Goal: Task Accomplishment & Management: Manage account settings

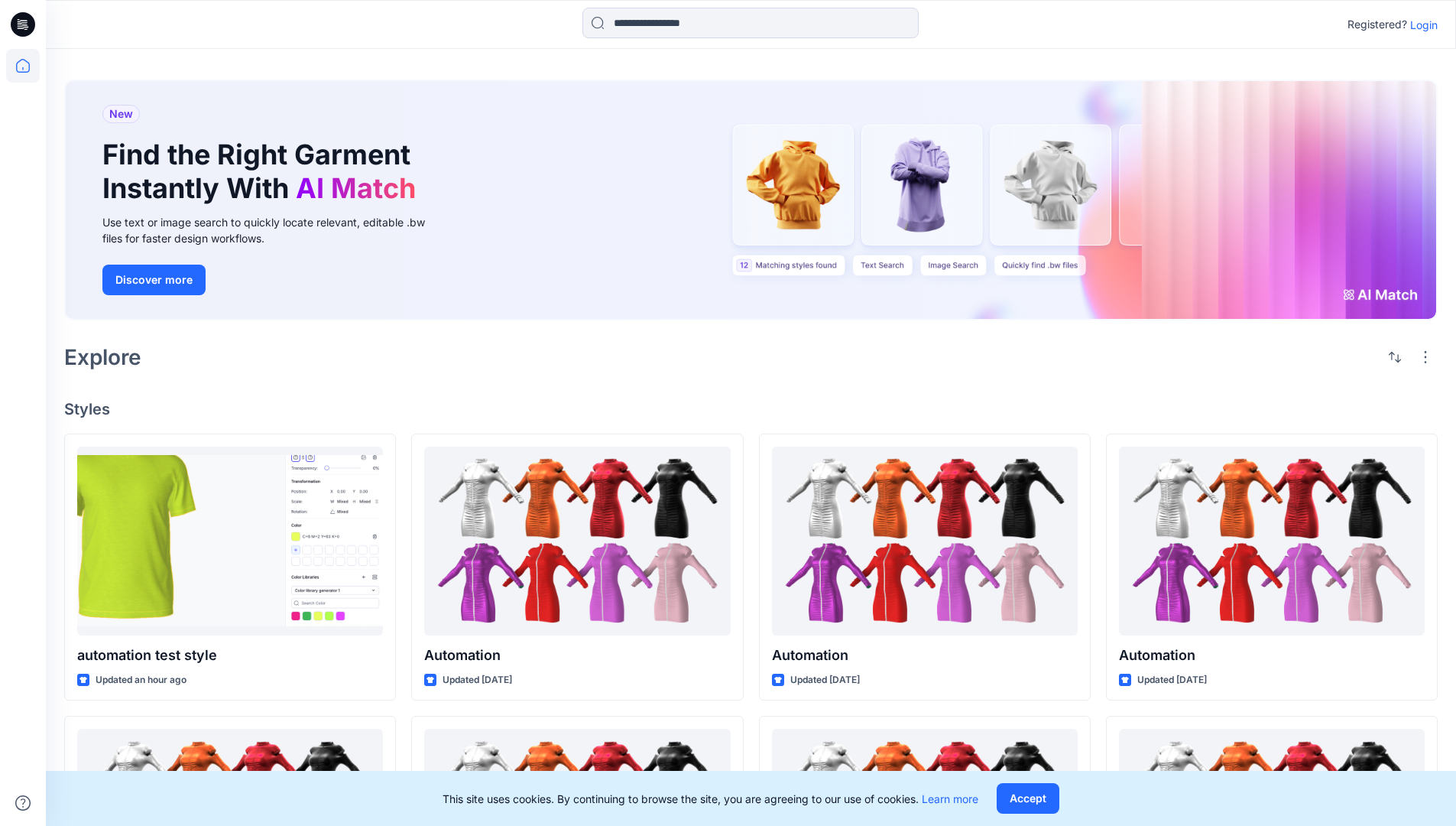
click at [1420, 24] on p "Login" at bounding box center [1424, 24] width 28 height 16
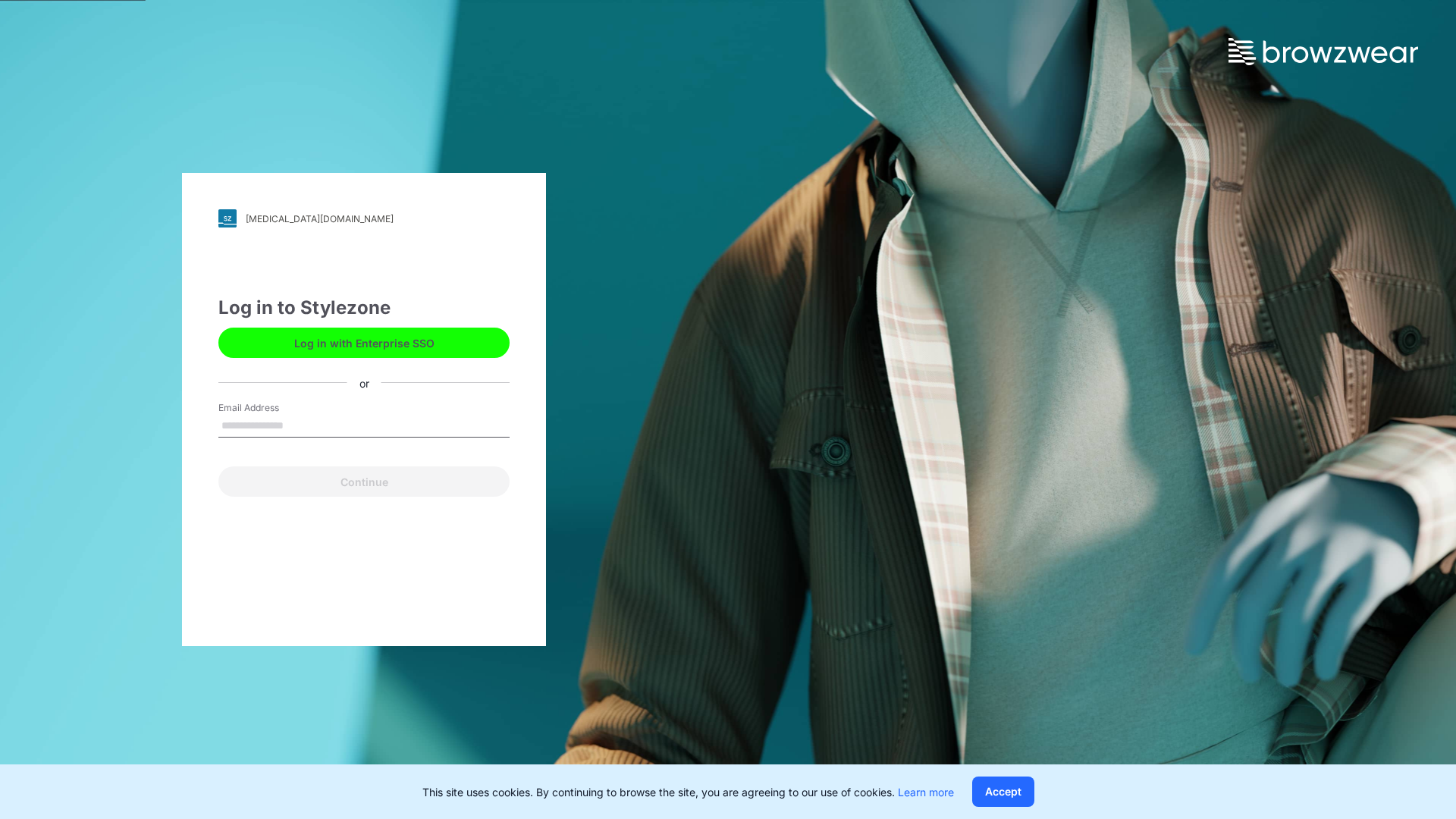
click at [299, 425] on input "Email Address" at bounding box center [363, 426] width 291 height 23
type input "**********"
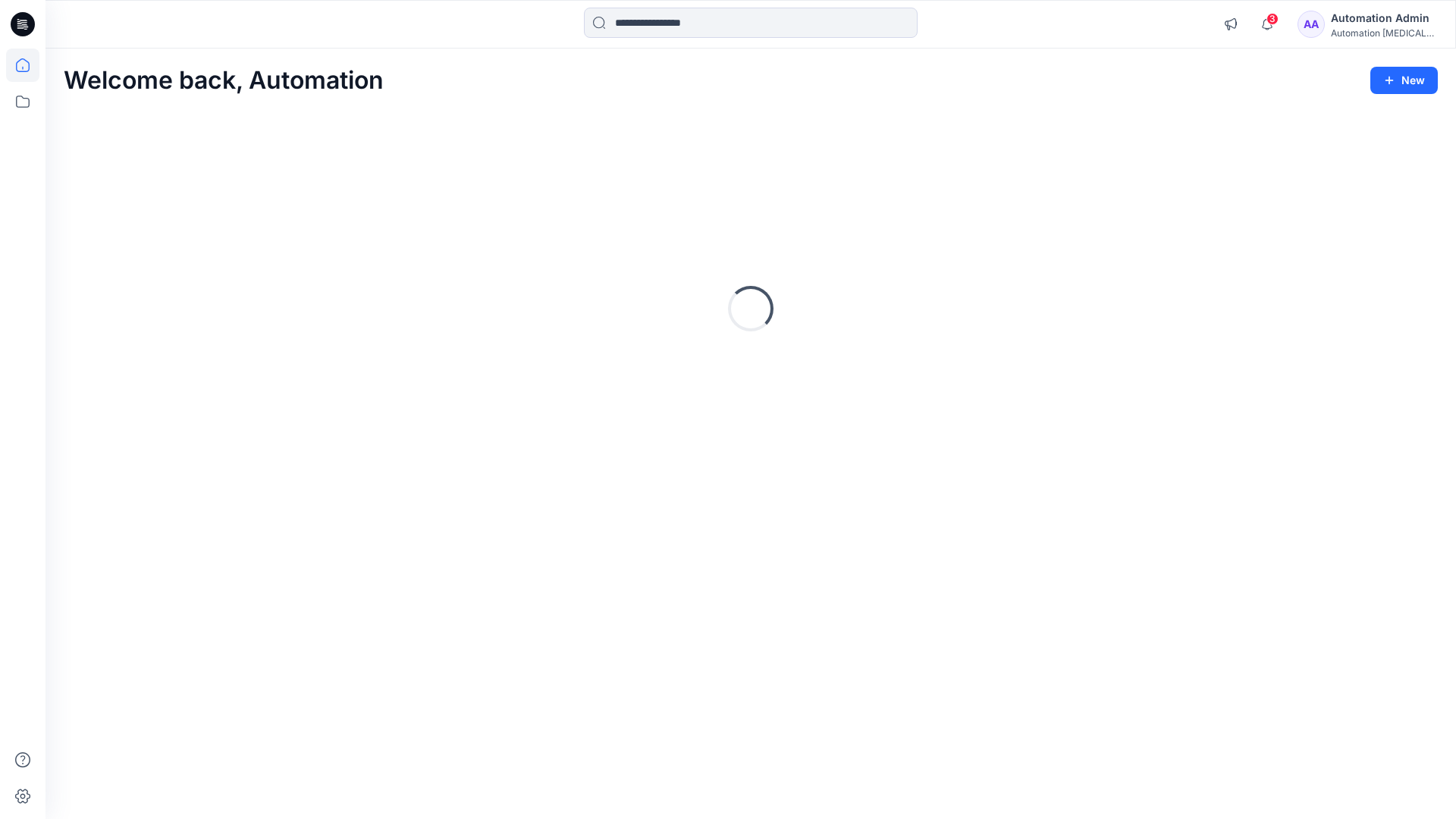
click at [29, 66] on icon at bounding box center [22, 65] width 14 height 14
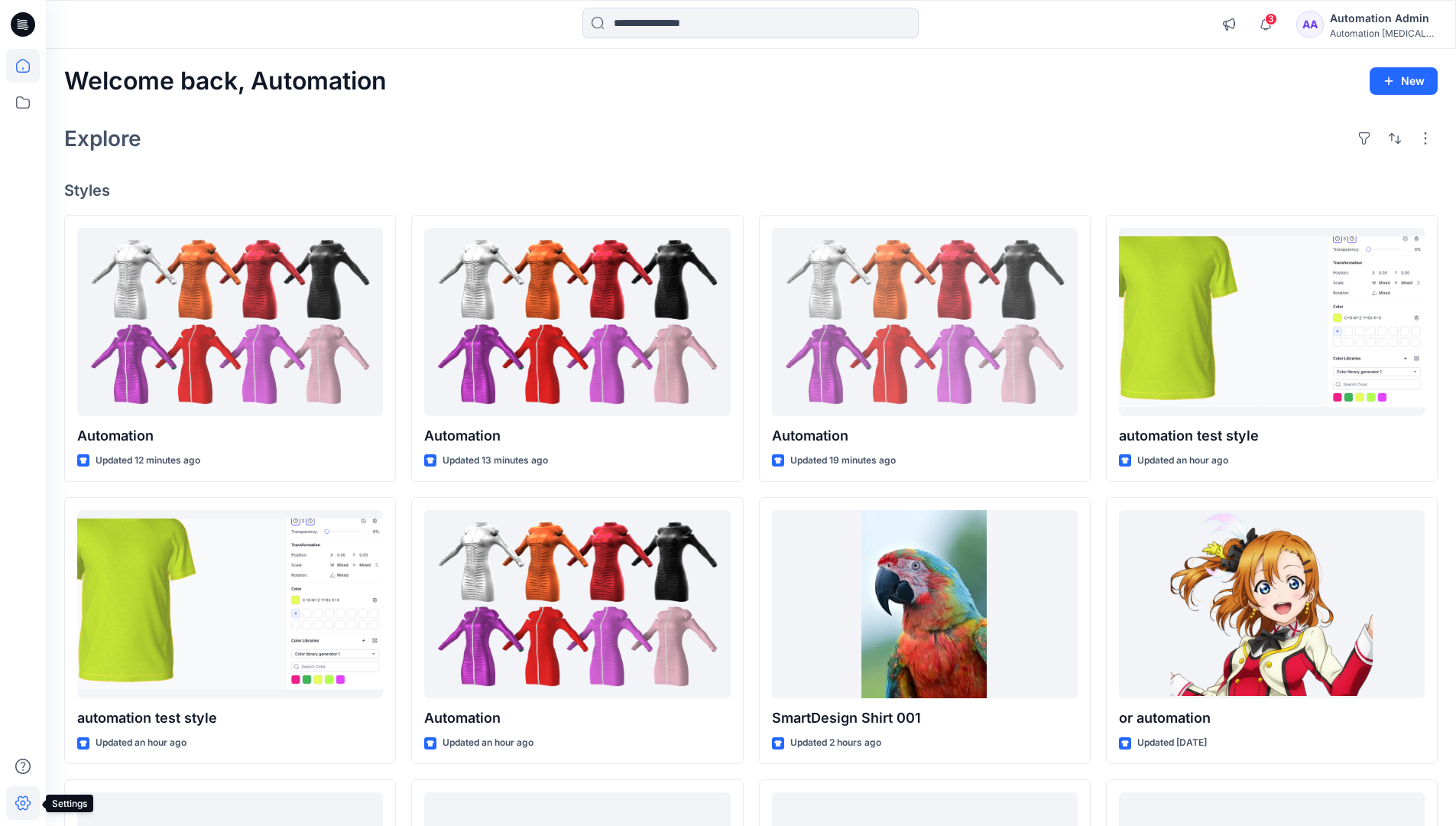
click at [23, 808] on icon at bounding box center [22, 804] width 15 height 15
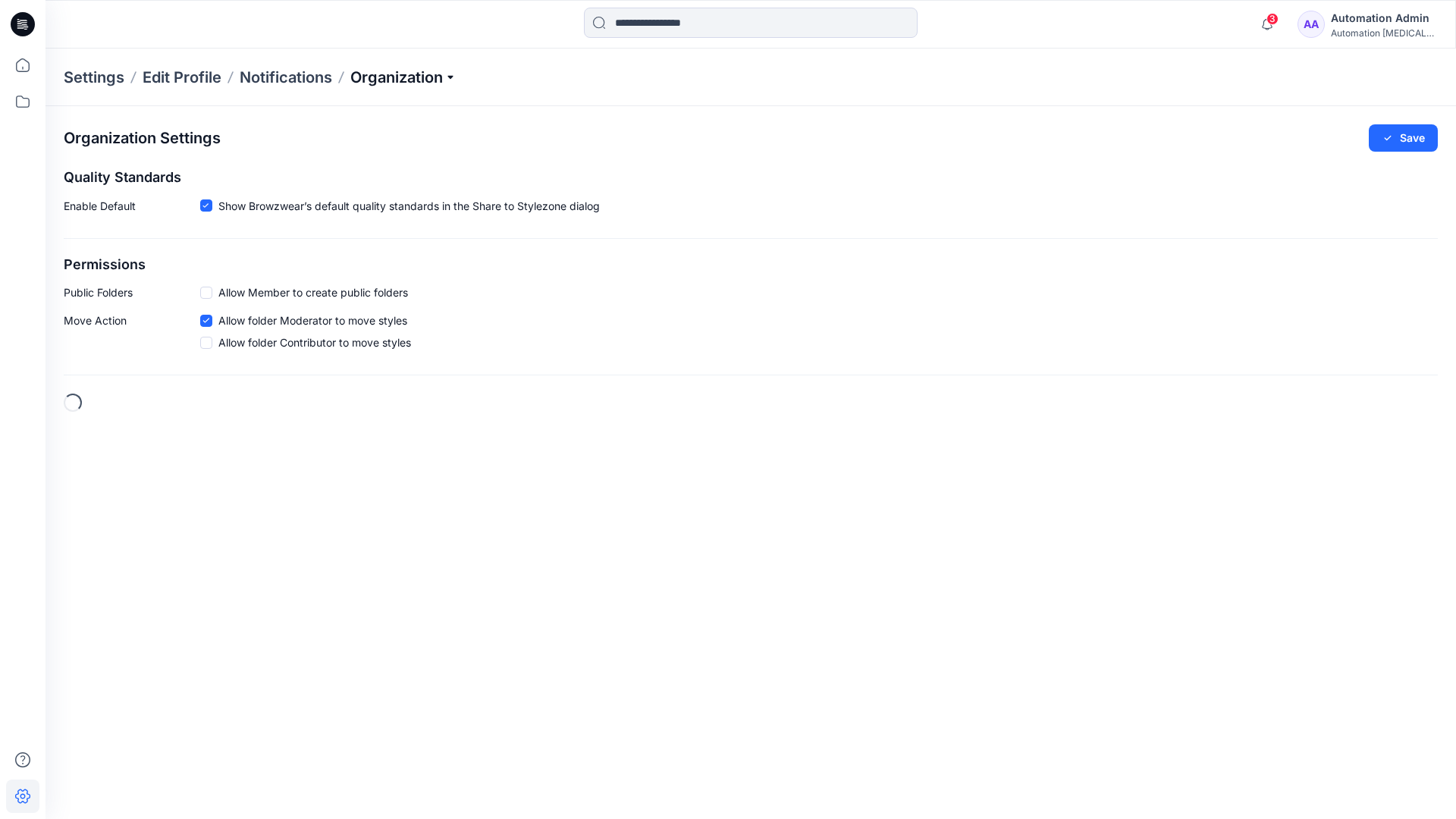
click at [443, 76] on p "Organization" at bounding box center [403, 77] width 106 height 21
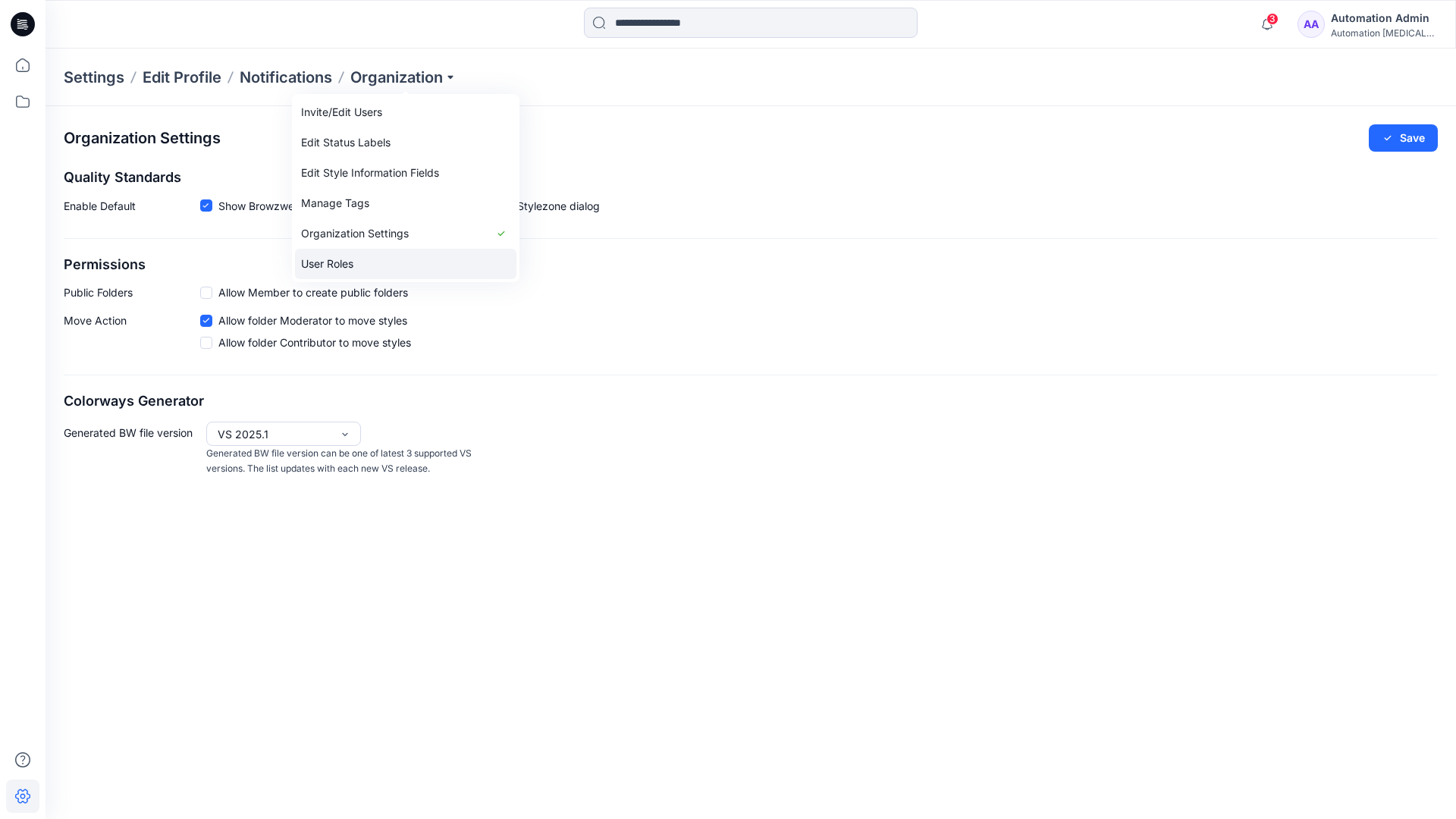
click at [370, 262] on link "User Roles" at bounding box center [406, 263] width 222 height 30
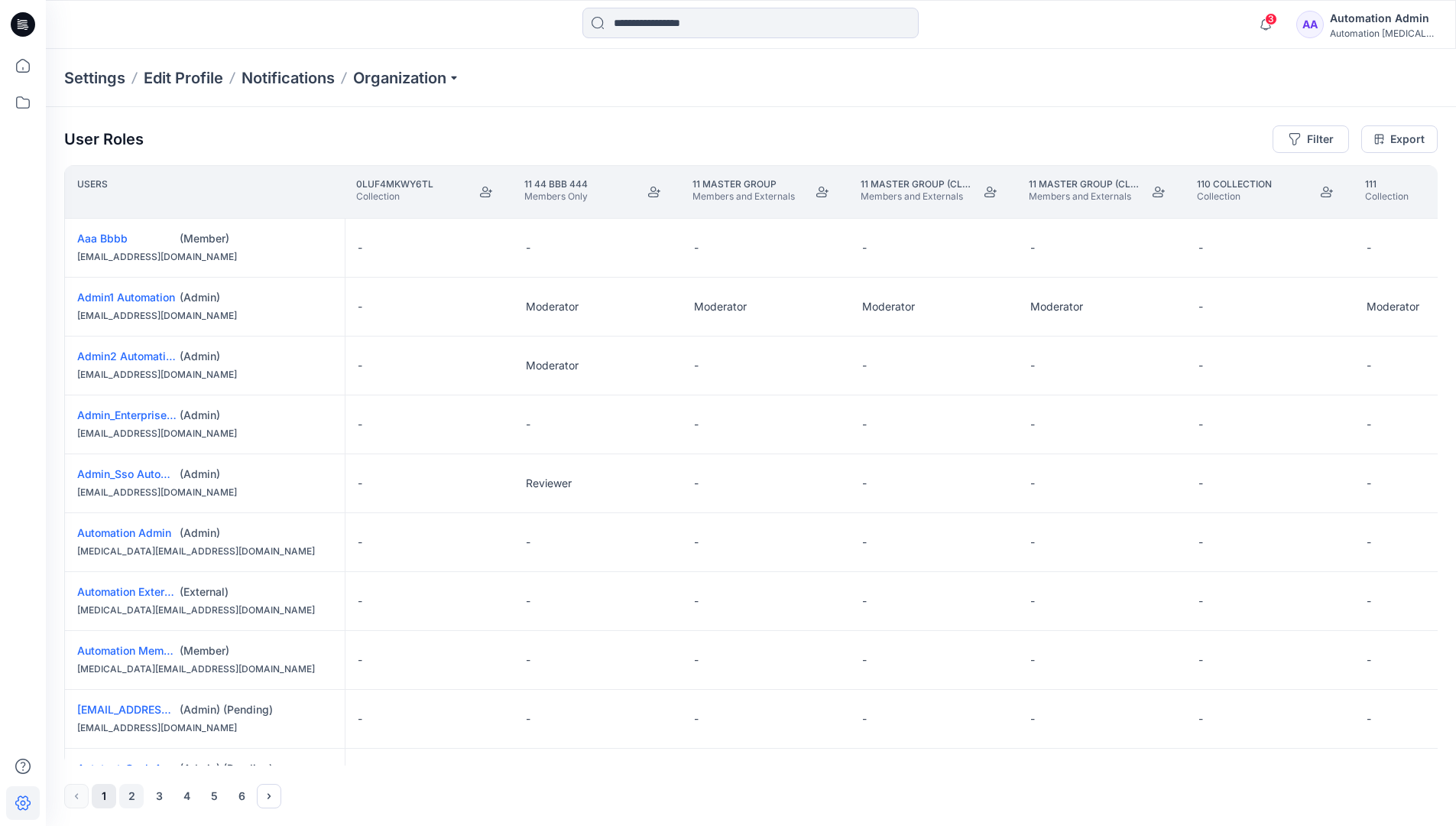
click at [133, 797] on button "2" at bounding box center [131, 795] width 24 height 24
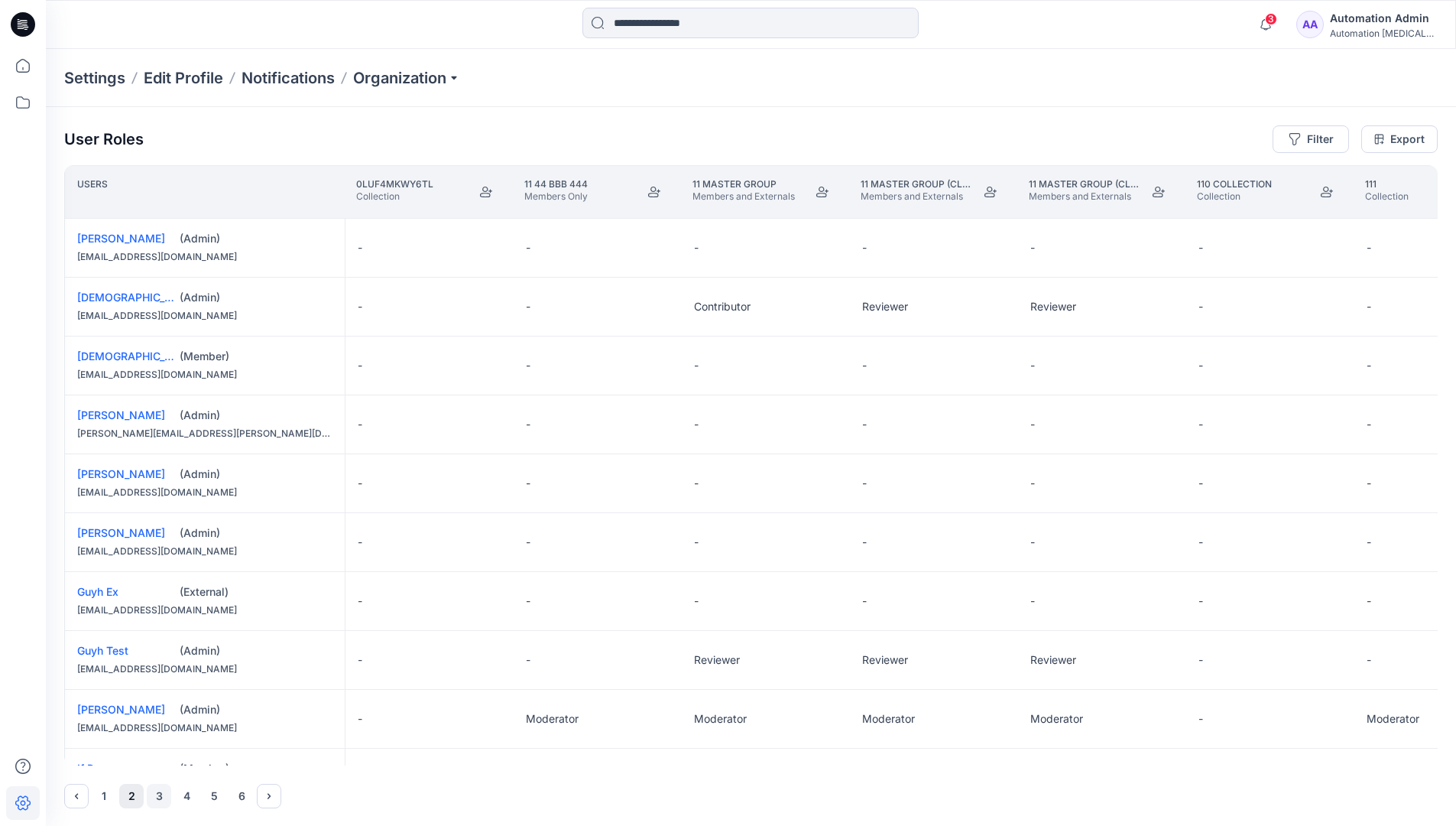
click at [160, 796] on button "3" at bounding box center [159, 795] width 24 height 24
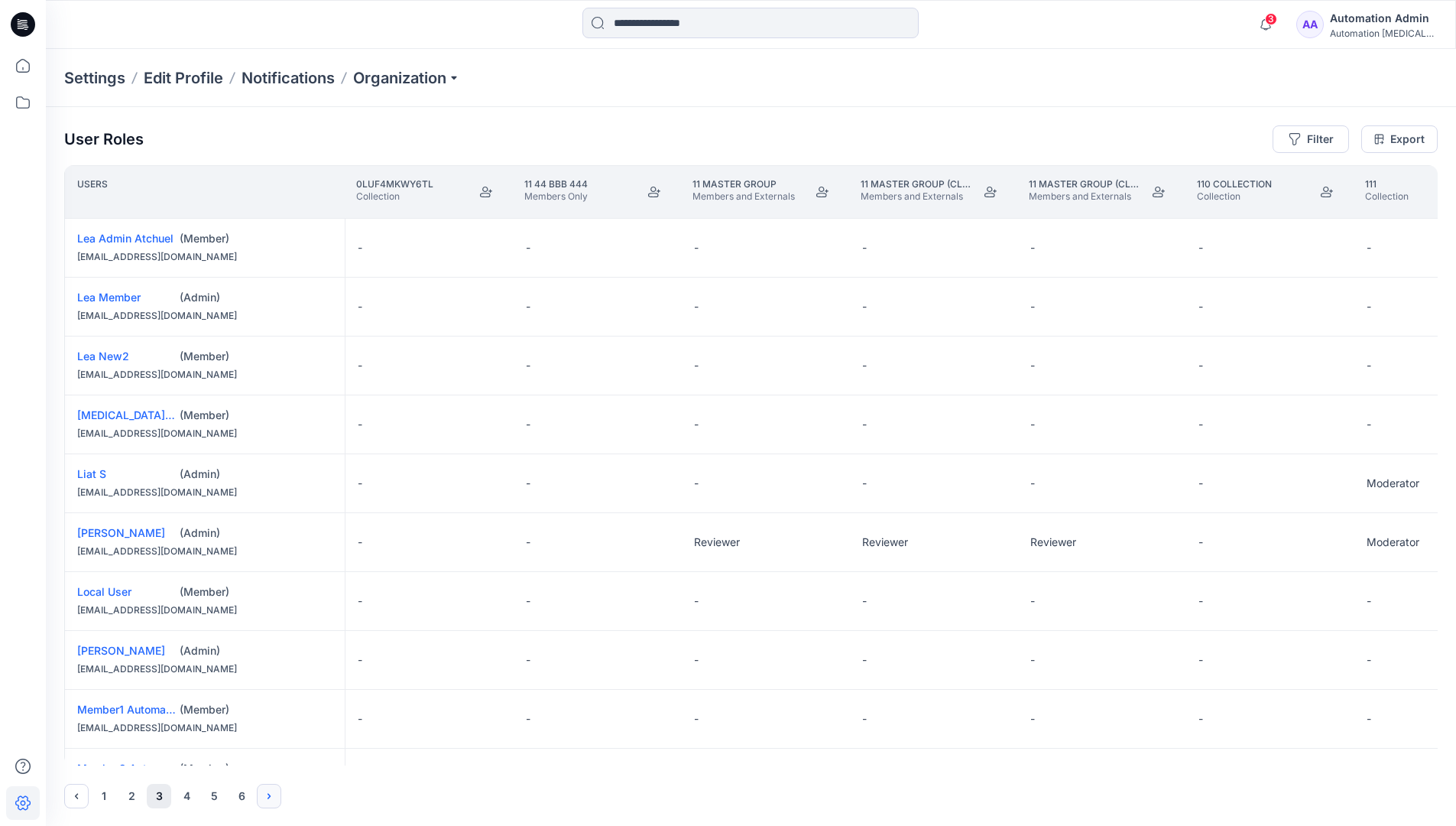
click at [270, 795] on icon "Next" at bounding box center [268, 795] width 3 height 6
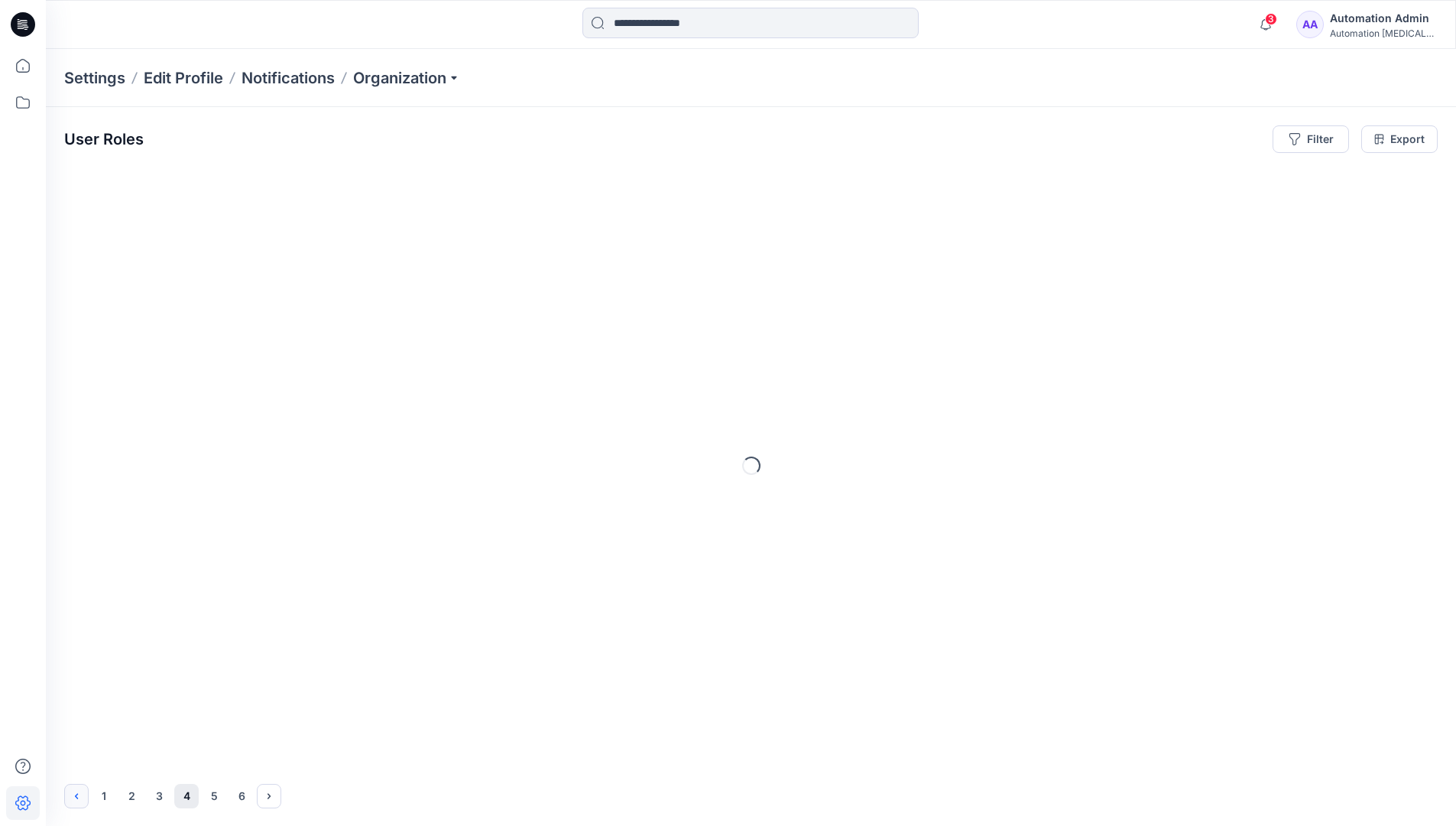
click at [78, 792] on icon "Previous" at bounding box center [76, 795] width 12 height 12
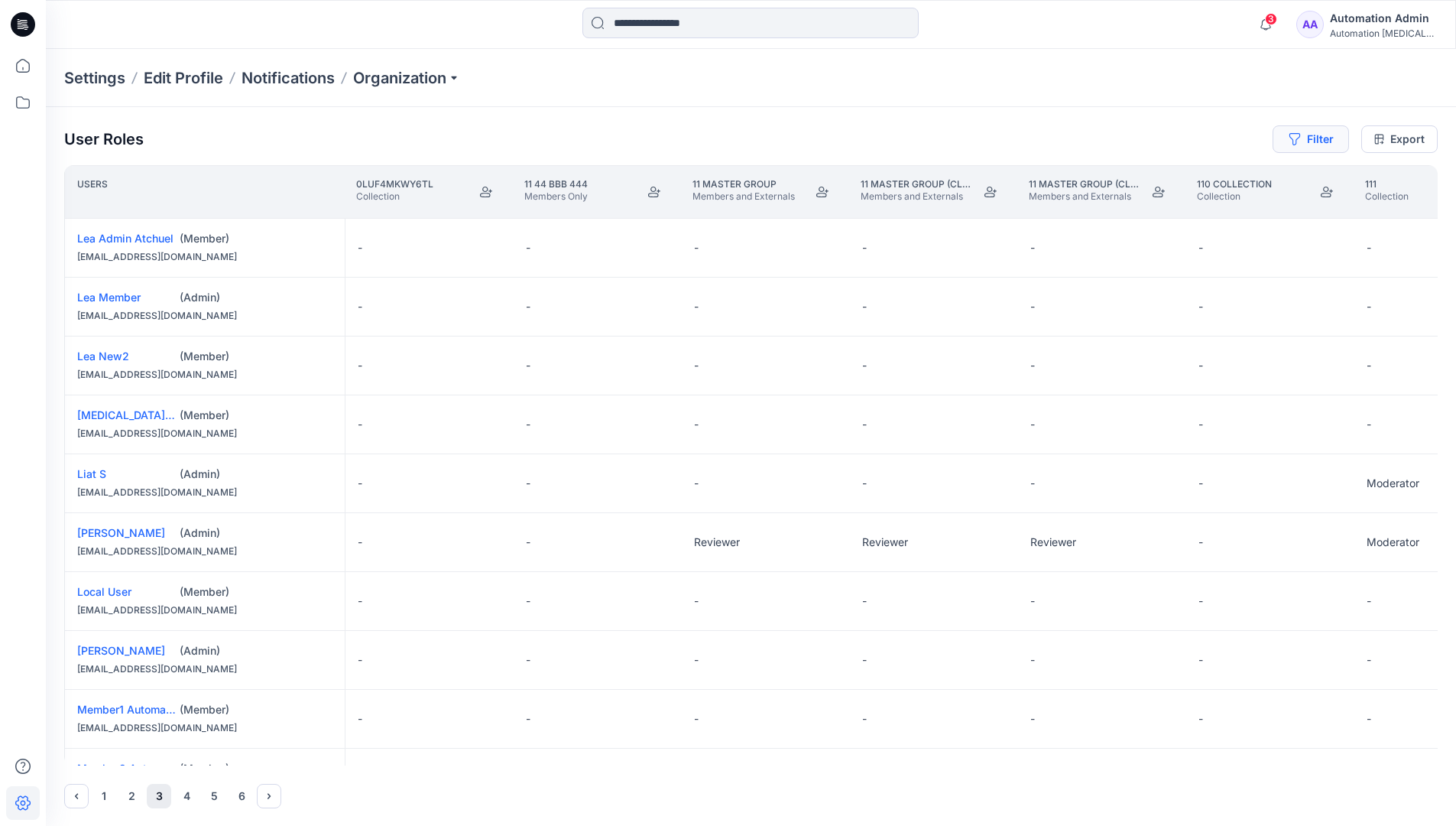
click at [1316, 142] on button "Filter" at bounding box center [1311, 140] width 76 height 28
click at [1223, 181] on div at bounding box center [1255, 180] width 157 height 20
click at [1240, 178] on div at bounding box center [1255, 180] width 157 height 20
type input "****"
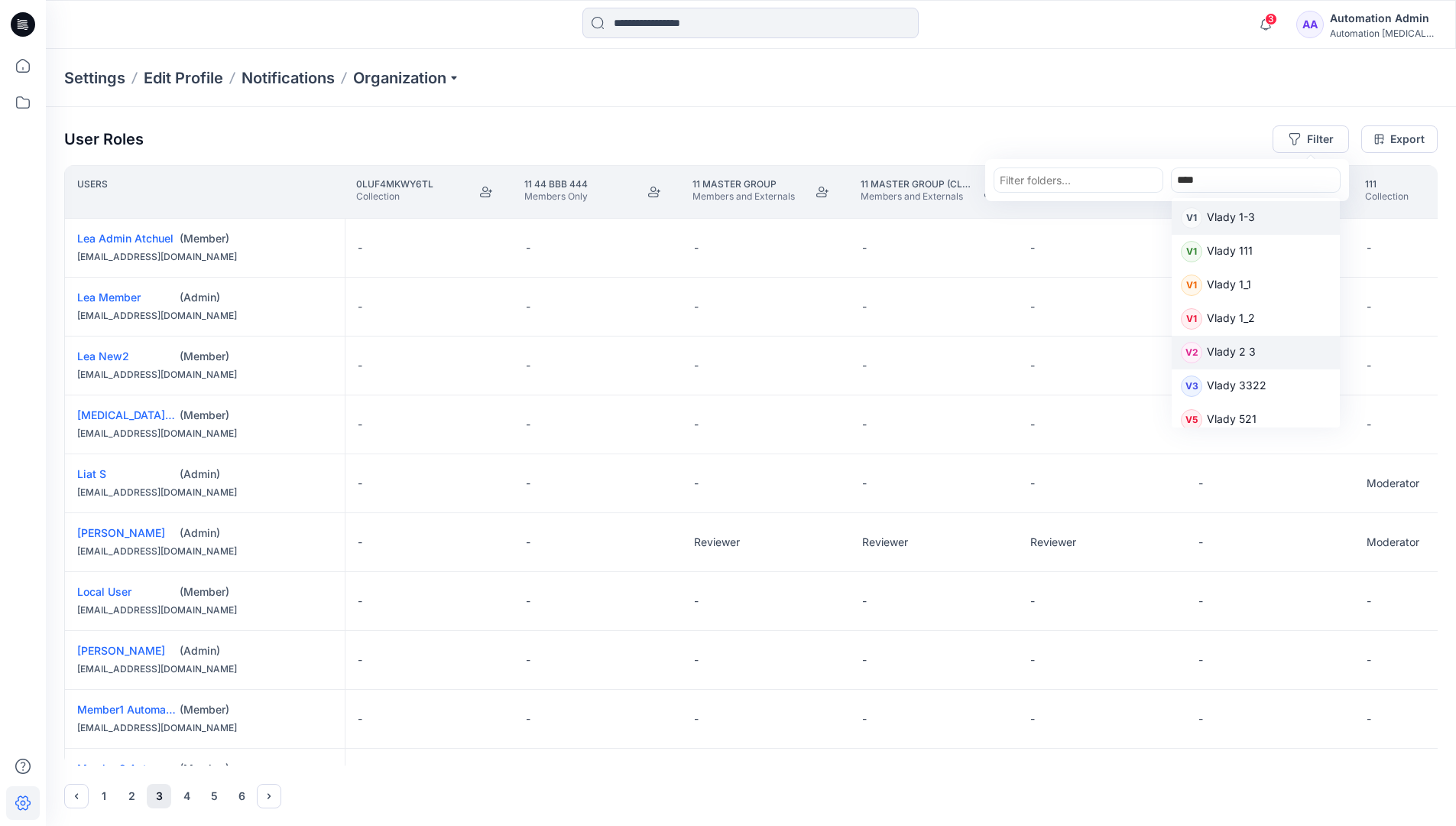
click at [1238, 351] on p "Vlady 2 3" at bounding box center [1231, 353] width 49 height 20
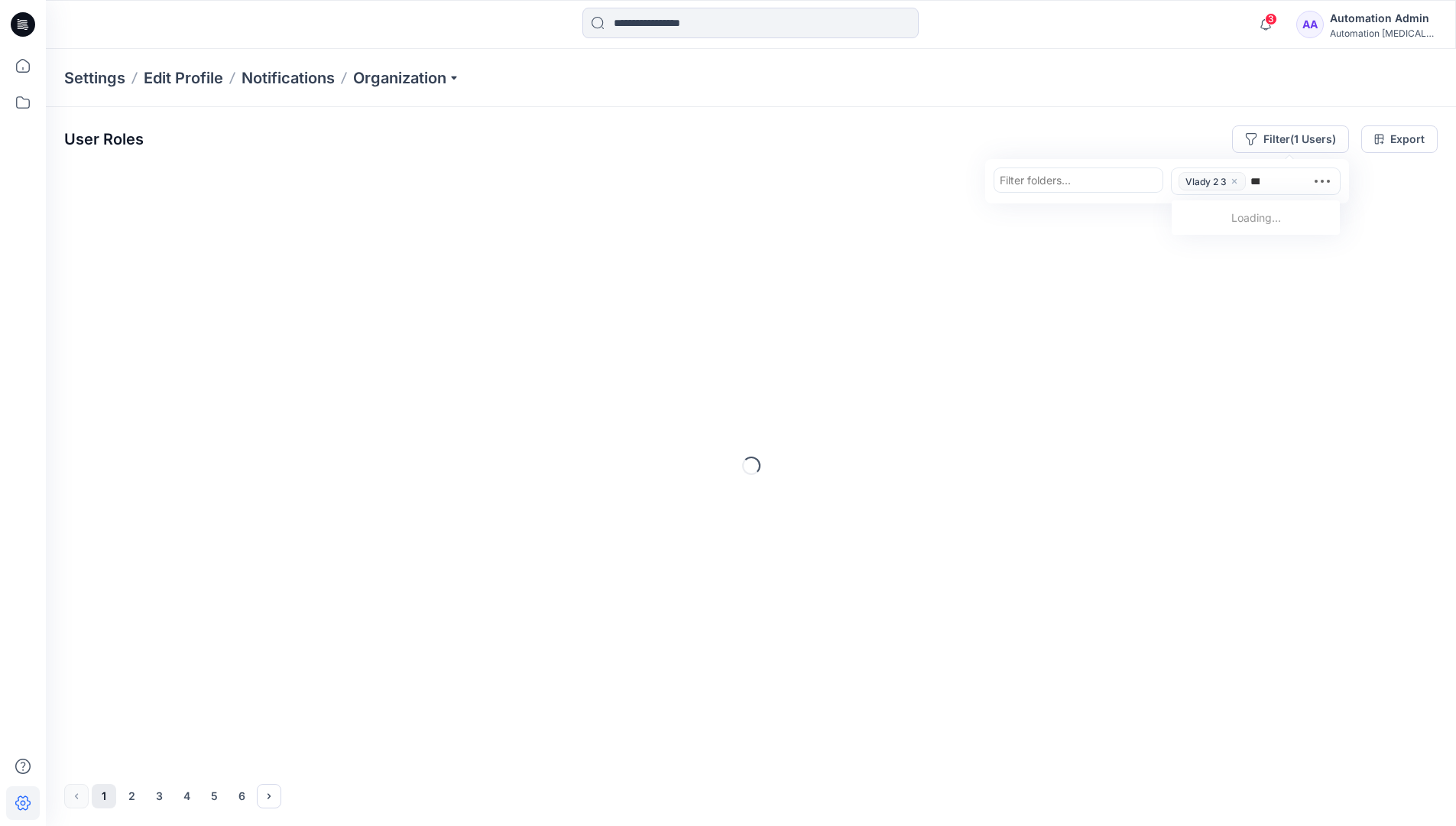
type input "****"
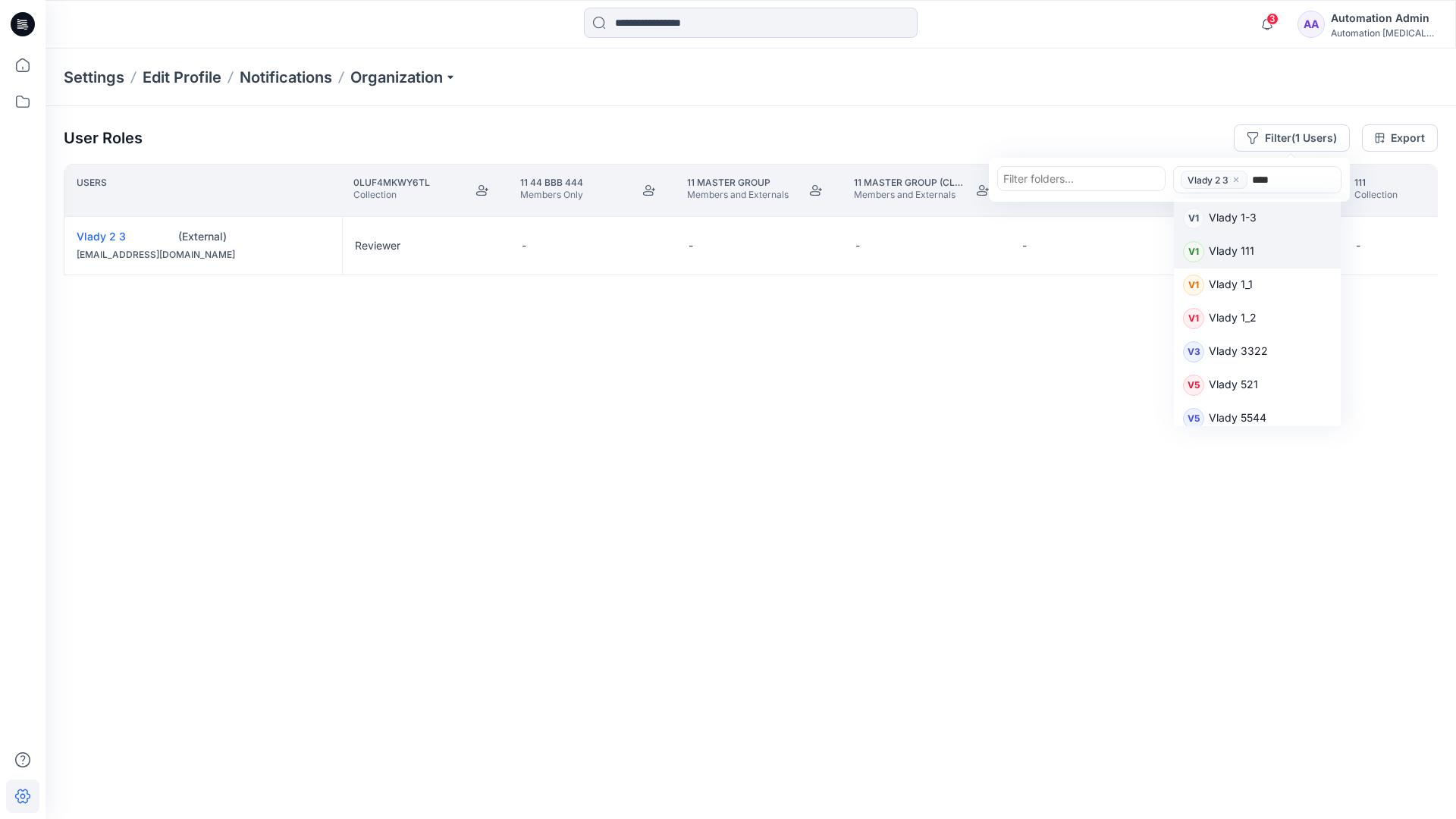
click at [1243, 250] on p "Vlady 111" at bounding box center [1231, 252] width 45 height 19
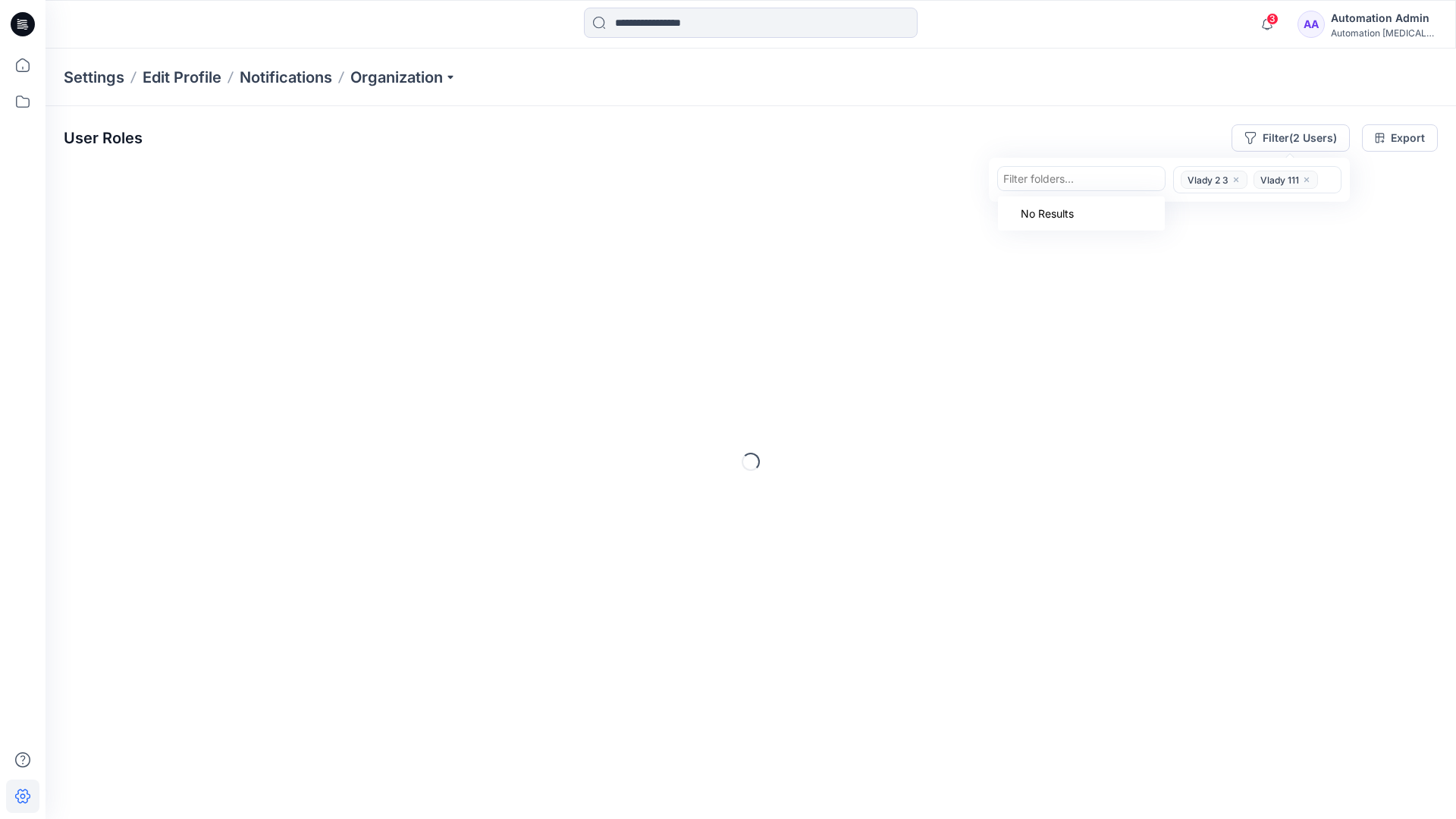
click at [1094, 180] on div at bounding box center [1081, 178] width 156 height 19
type input "*********"
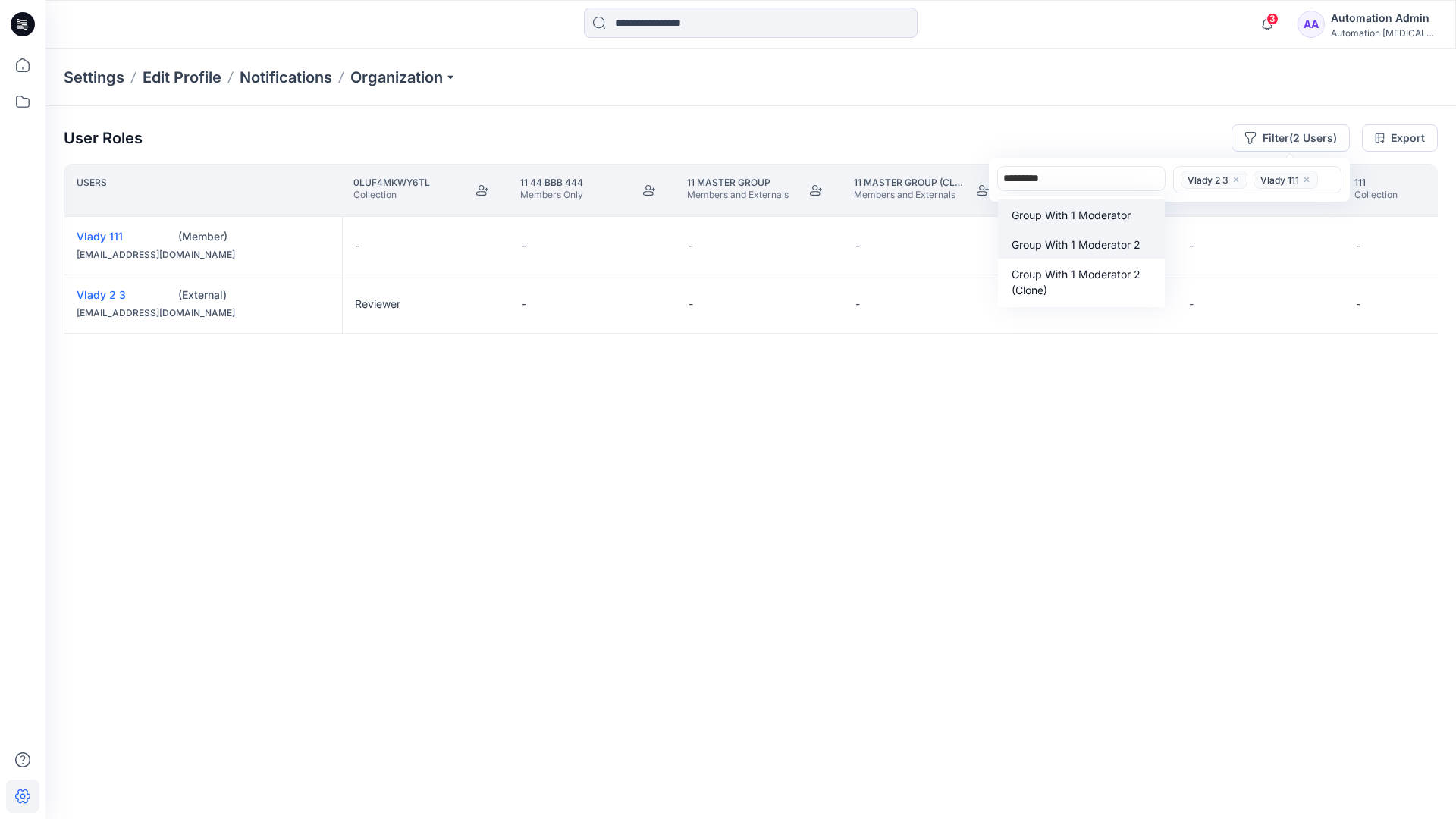
click at [1081, 237] on p "Group With 1 Moderator 2" at bounding box center [1076, 244] width 129 height 16
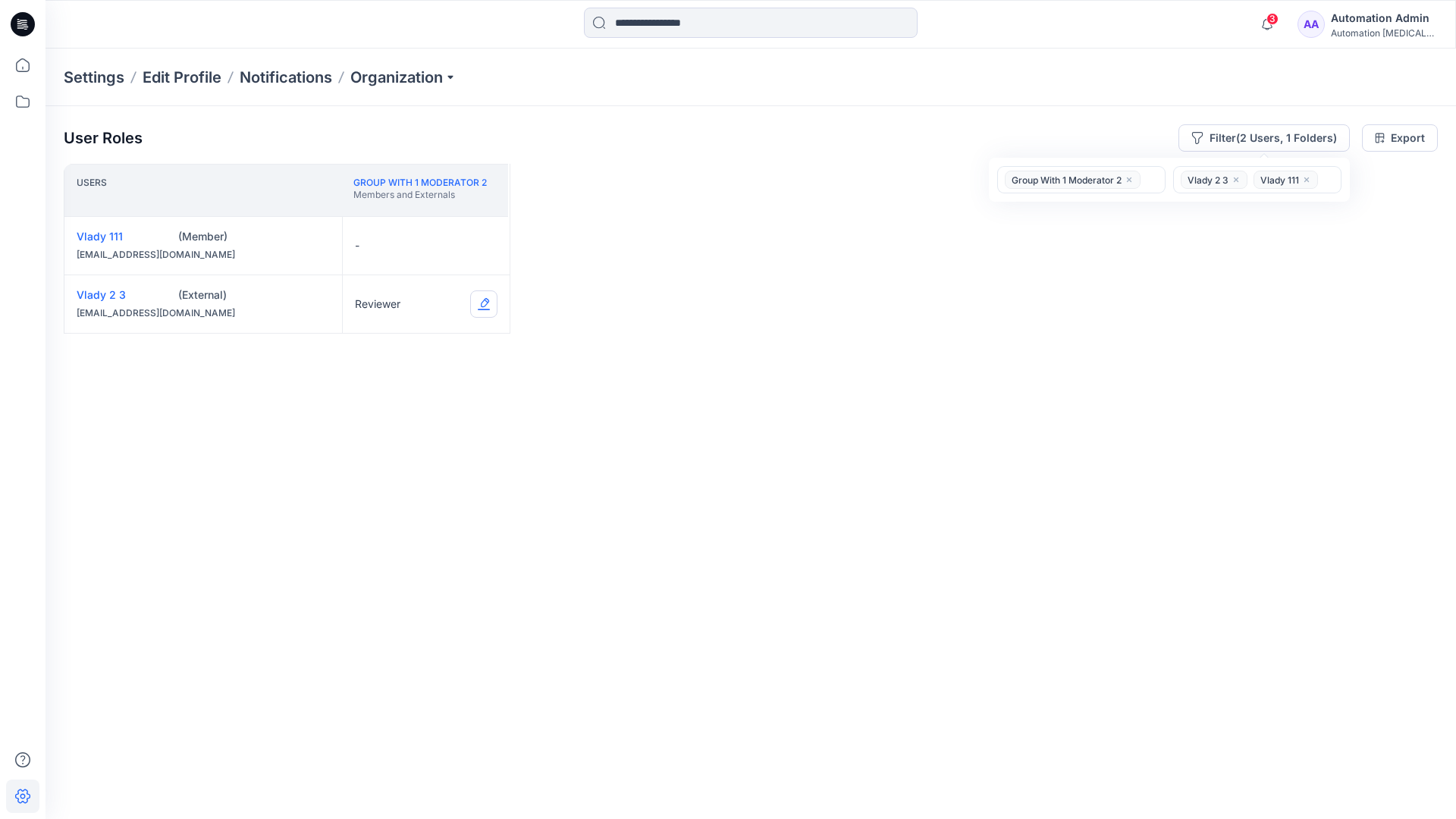
click at [482, 305] on button "Edit Role" at bounding box center [484, 304] width 28 height 28
click at [408, 395] on button "Contributor" at bounding box center [412, 395] width 164 height 28
click at [482, 244] on button "Edit Role" at bounding box center [484, 246] width 28 height 28
click at [382, 352] on button "Moderator" at bounding box center [412, 364] width 164 height 28
click at [482, 303] on button "Edit Role" at bounding box center [484, 304] width 28 height 28
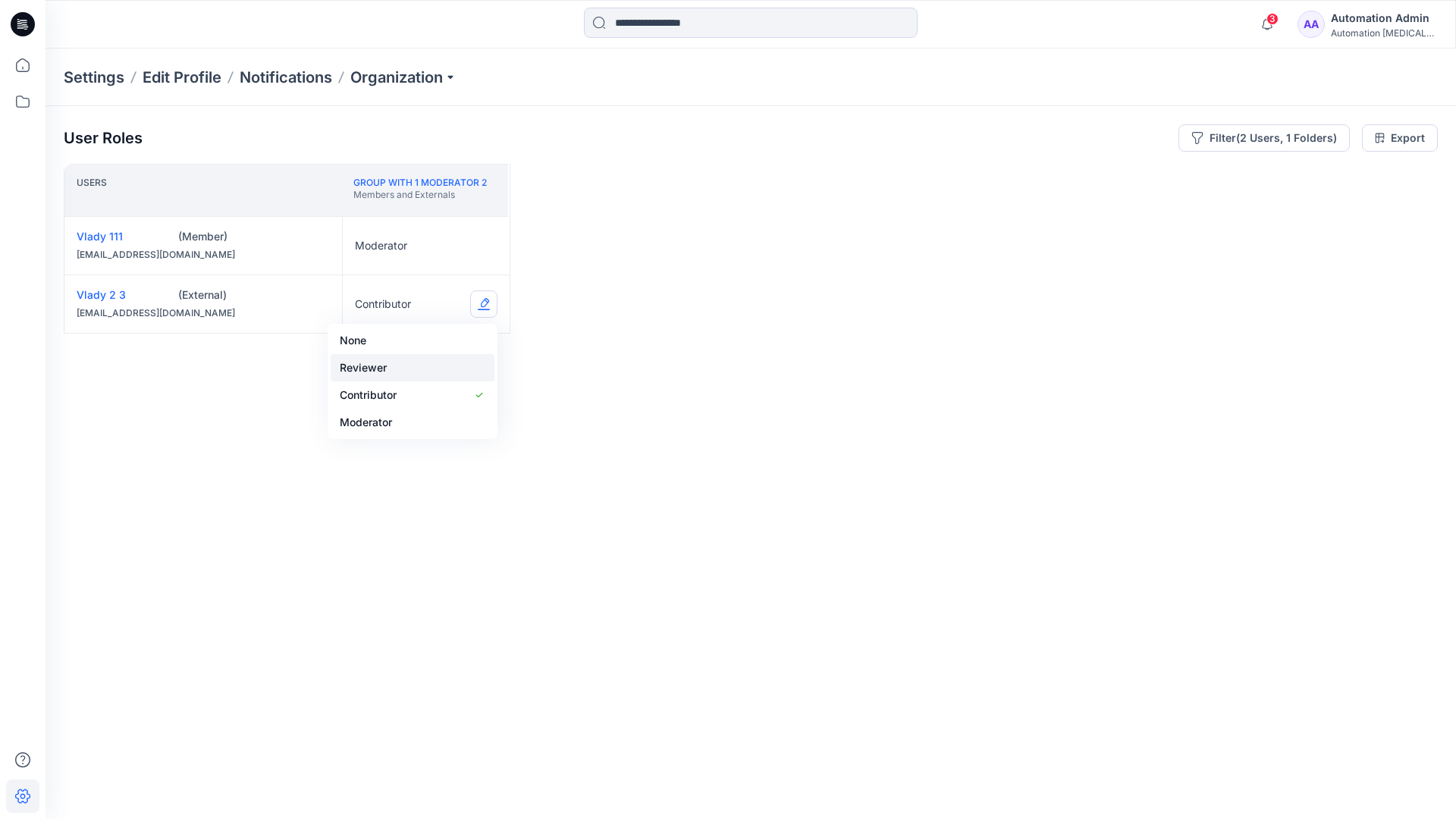
click at [408, 367] on button "Reviewer" at bounding box center [412, 367] width 164 height 28
click at [485, 245] on button "Edit Role" at bounding box center [484, 246] width 28 height 28
click at [398, 280] on button "None" at bounding box center [412, 283] width 164 height 28
click at [1129, 175] on icon "close" at bounding box center [1129, 180] width 9 height 9
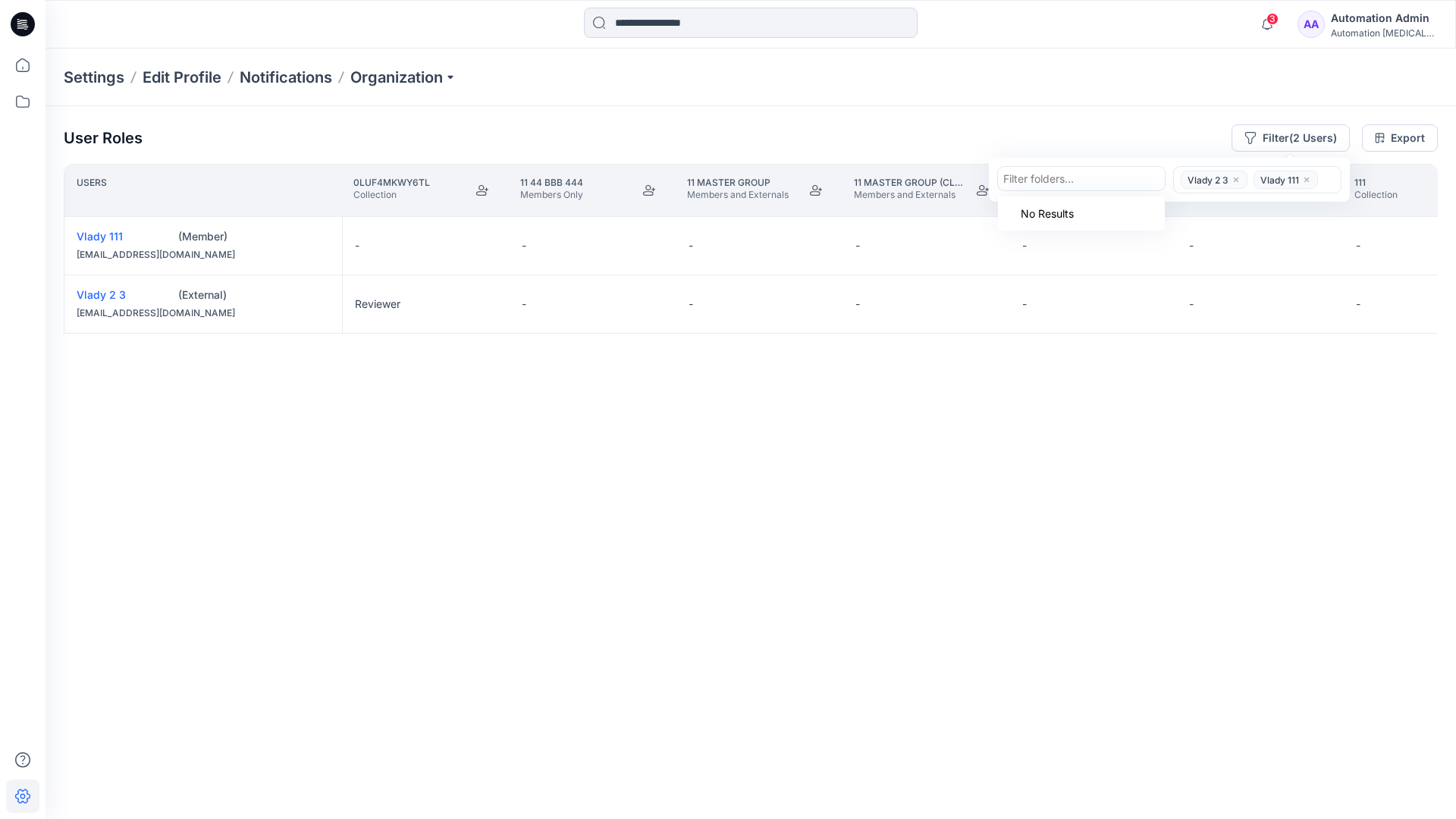
click at [1234, 178] on icon "close" at bounding box center [1236, 179] width 5 height 5
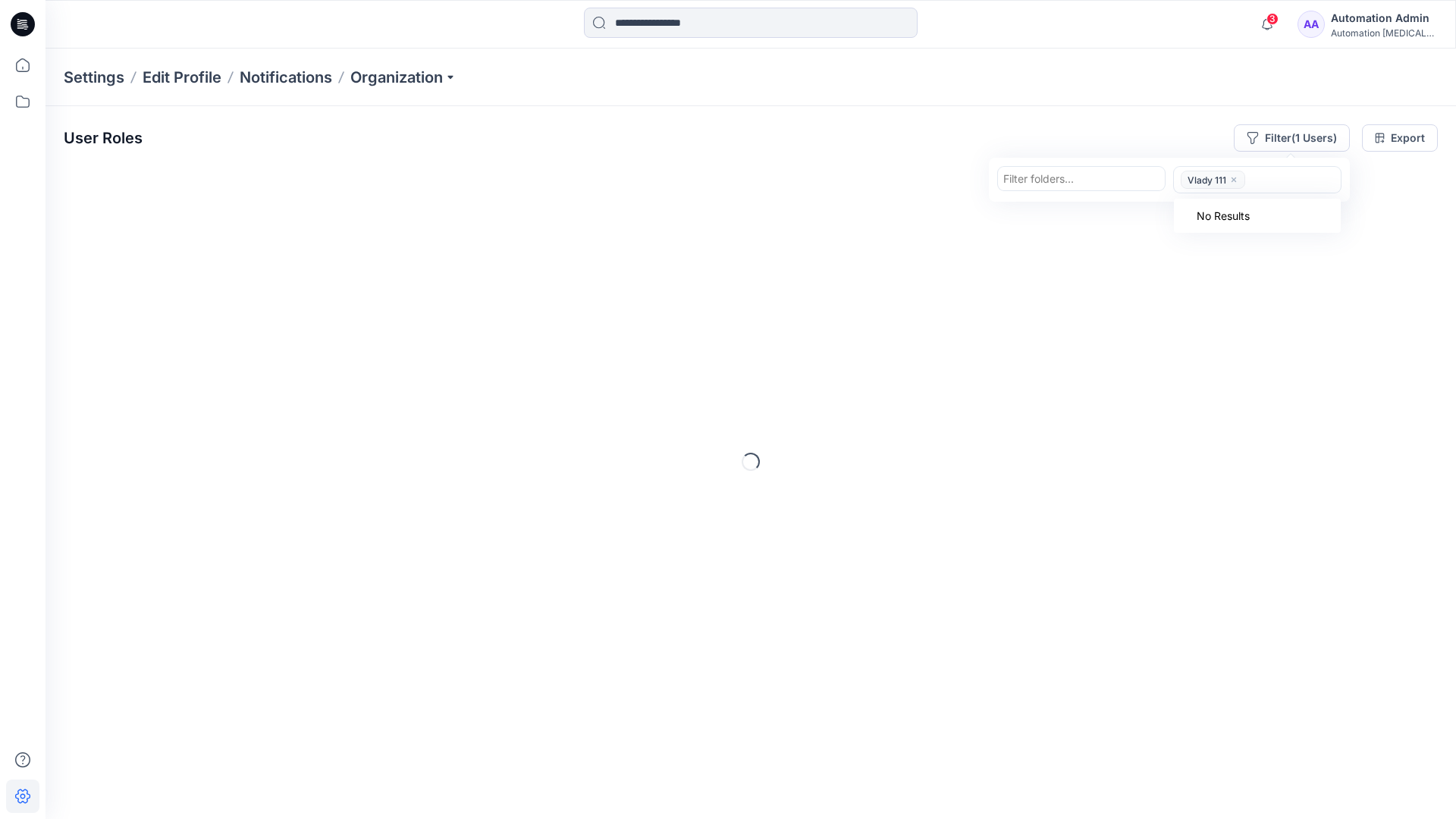
click at [1233, 181] on icon "close" at bounding box center [1234, 180] width 9 height 9
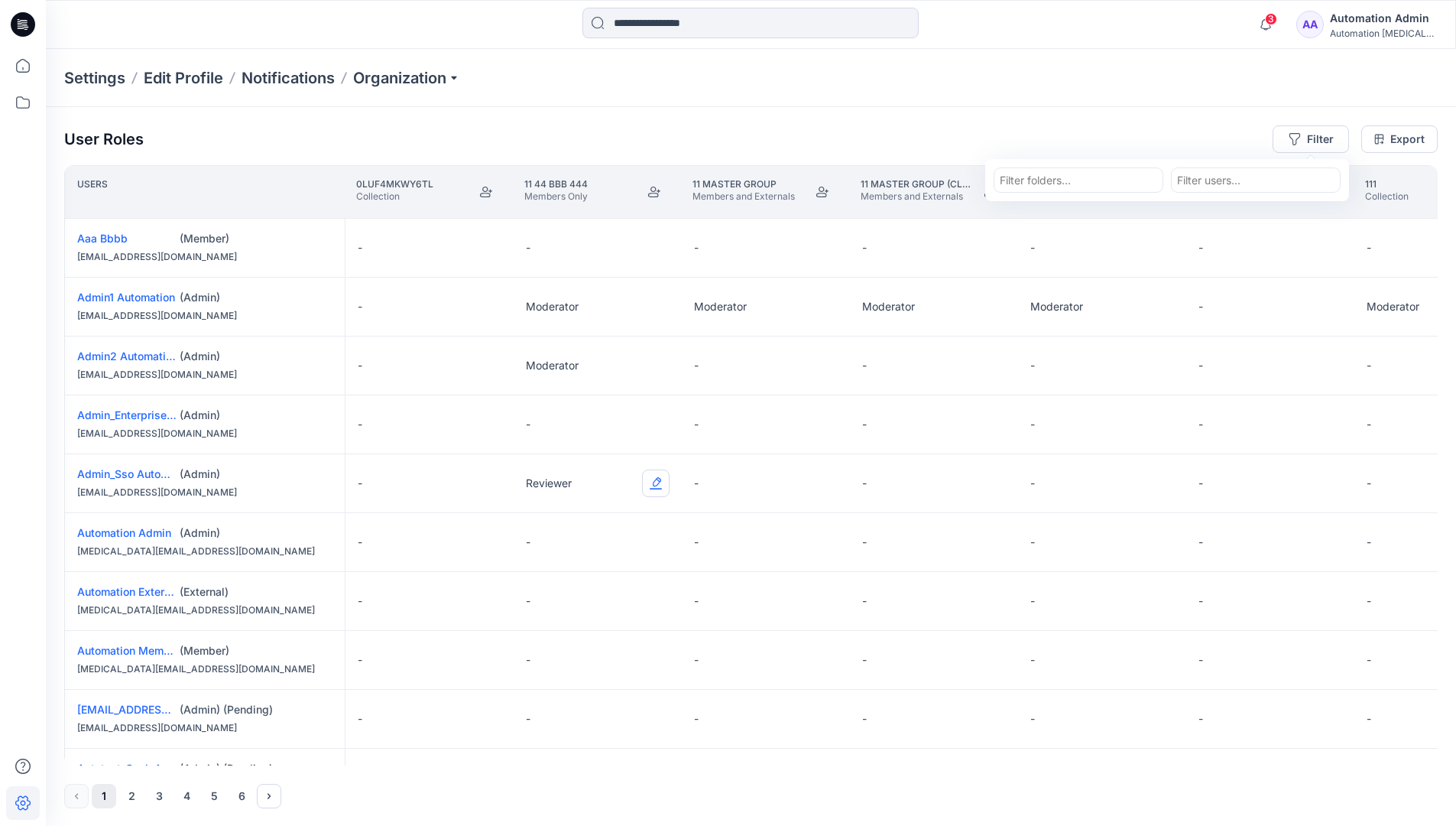
click at [657, 484] on button "Edit Role" at bounding box center [656, 483] width 28 height 28
click at [599, 551] on button "Reviewer" at bounding box center [583, 548] width 165 height 28
click at [1368, 29] on div "Automation [MEDICAL_DATA]..." at bounding box center [1382, 34] width 107 height 11
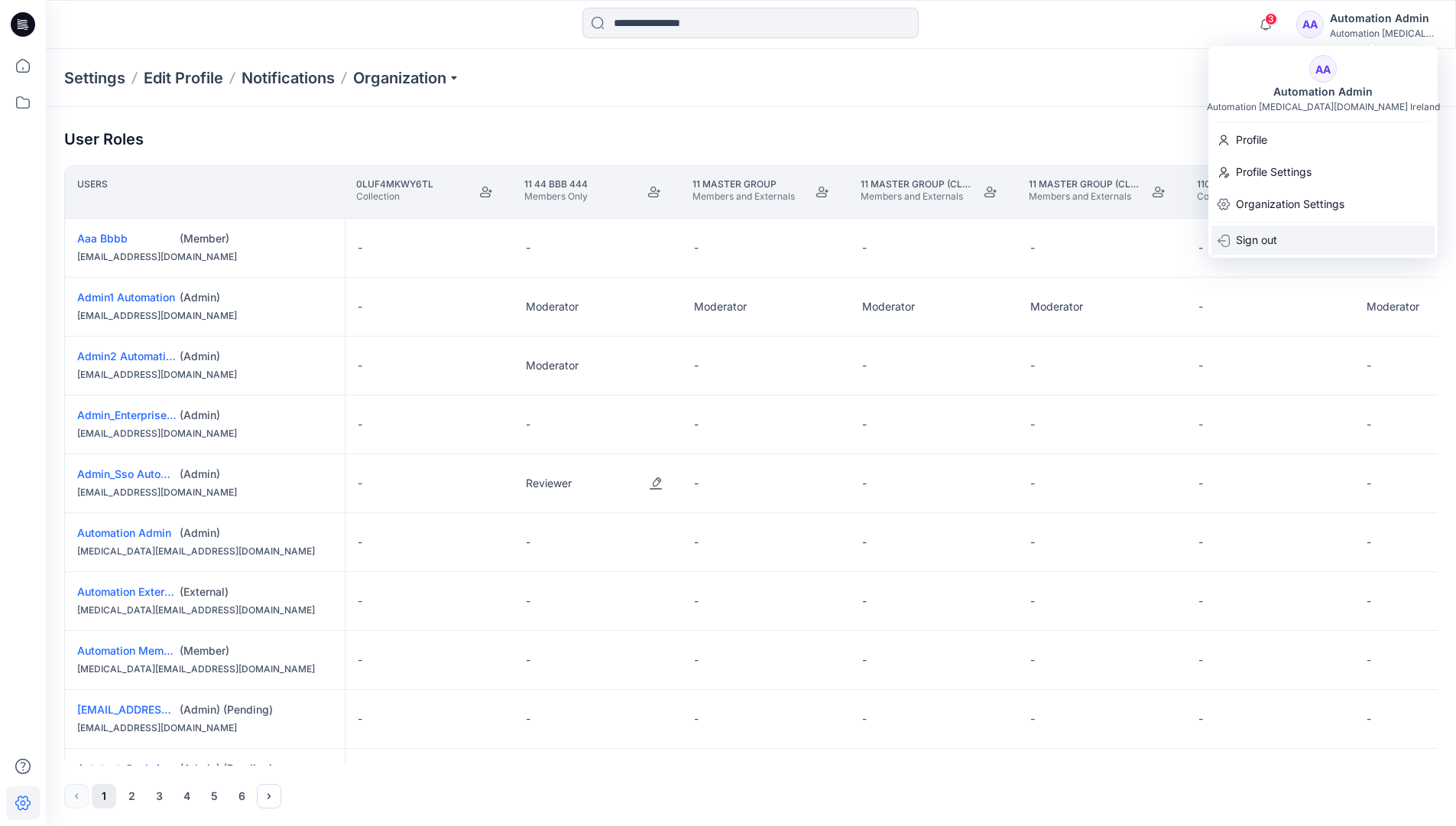
click at [1298, 229] on div "Sign out" at bounding box center [1323, 239] width 223 height 29
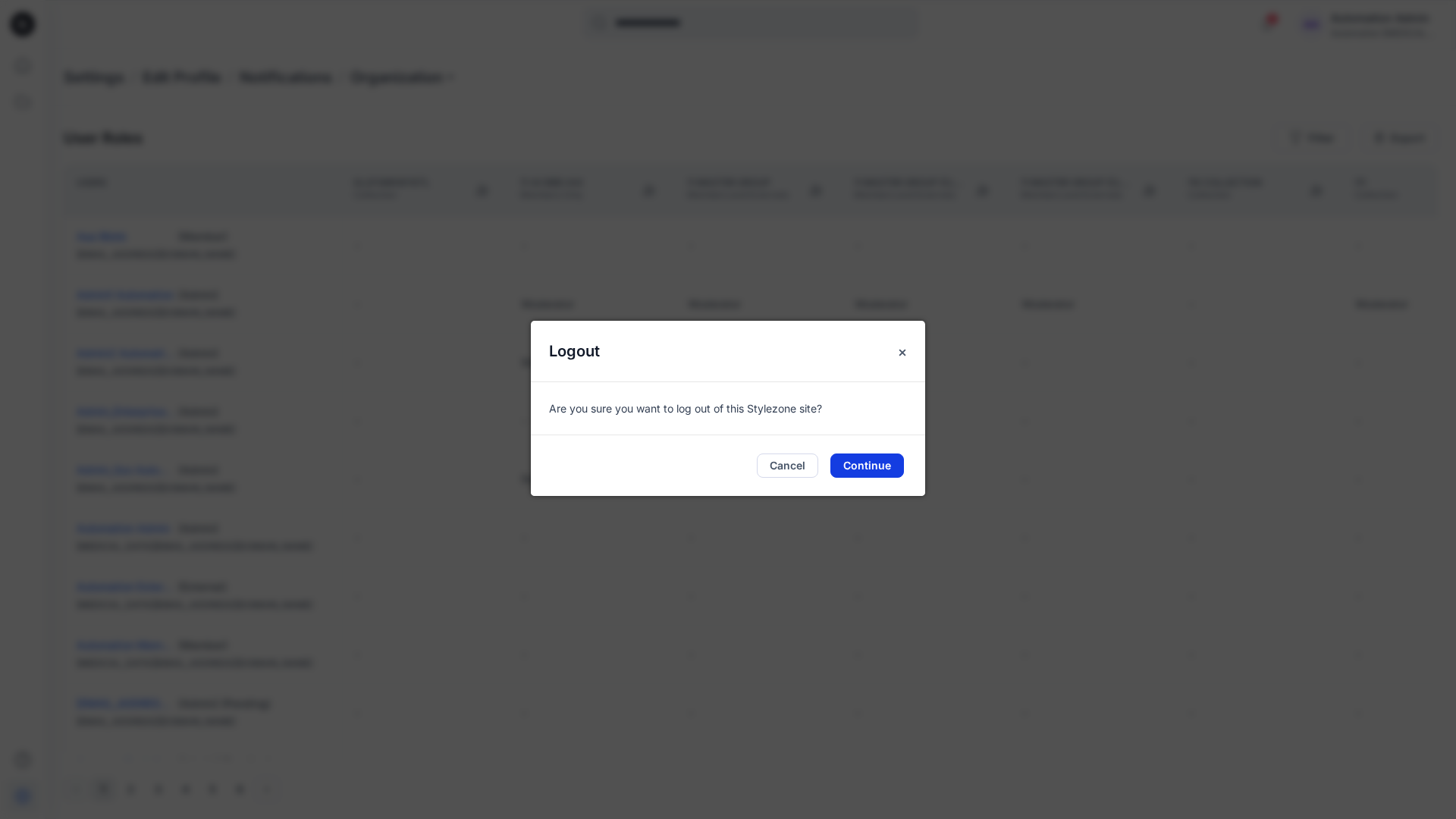
click at [881, 463] on button "Continue" at bounding box center [868, 465] width 74 height 24
